Goal: Find specific page/section: Find specific page/section

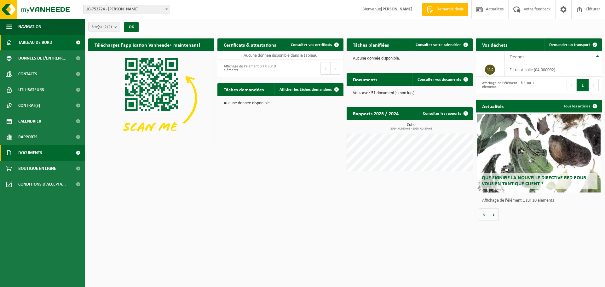
click at [33, 153] on span "Documents" at bounding box center [30, 153] width 24 height 16
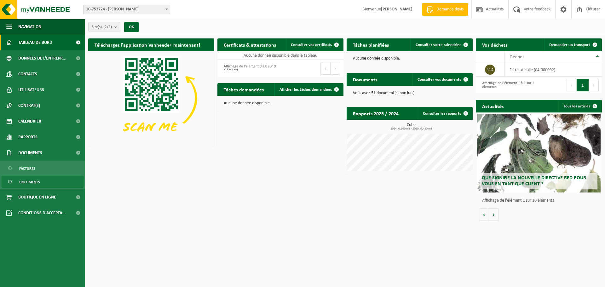
click at [33, 182] on span "Documents" at bounding box center [29, 182] width 21 height 12
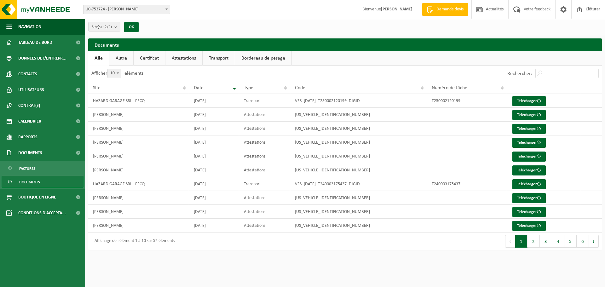
click at [181, 58] on link "Attestations" at bounding box center [183, 58] width 37 height 14
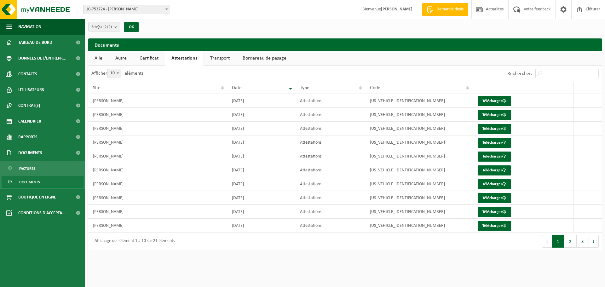
click at [124, 58] on link "Autre" at bounding box center [121, 58] width 24 height 14
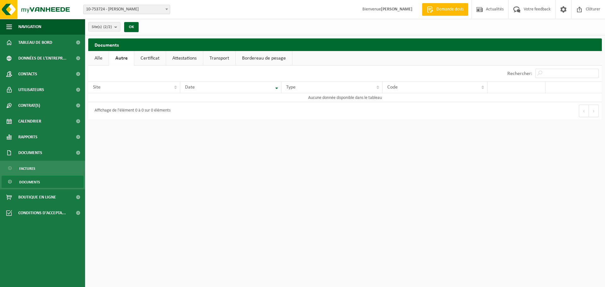
click at [99, 58] on link "Alle" at bounding box center [98, 58] width 20 height 14
